Goal: Transaction & Acquisition: Purchase product/service

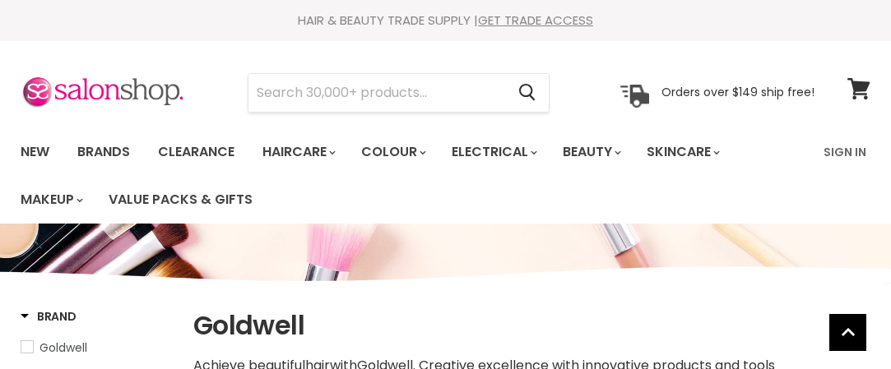
select select "manual"
click at [273, 91] on input "Search" at bounding box center [376, 93] width 257 height 38
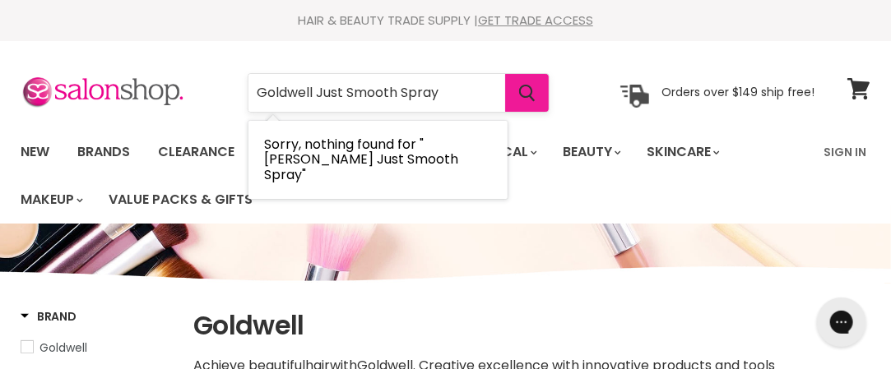
type input "Goldwell Just Smooth Spray"
click at [523, 91] on icon "Search" at bounding box center [527, 93] width 16 height 17
